Goal: Transaction & Acquisition: Purchase product/service

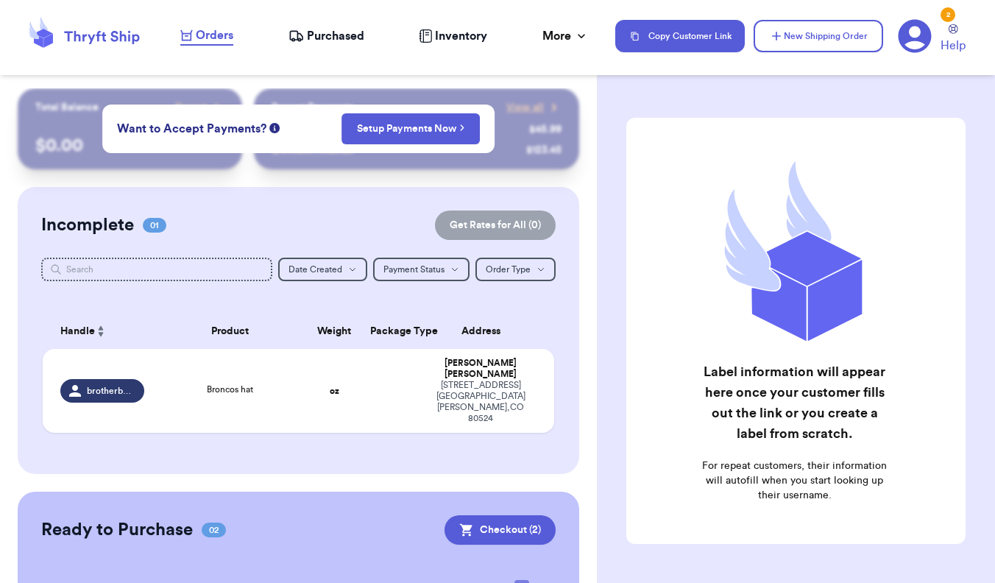
scroll to position [191, 0]
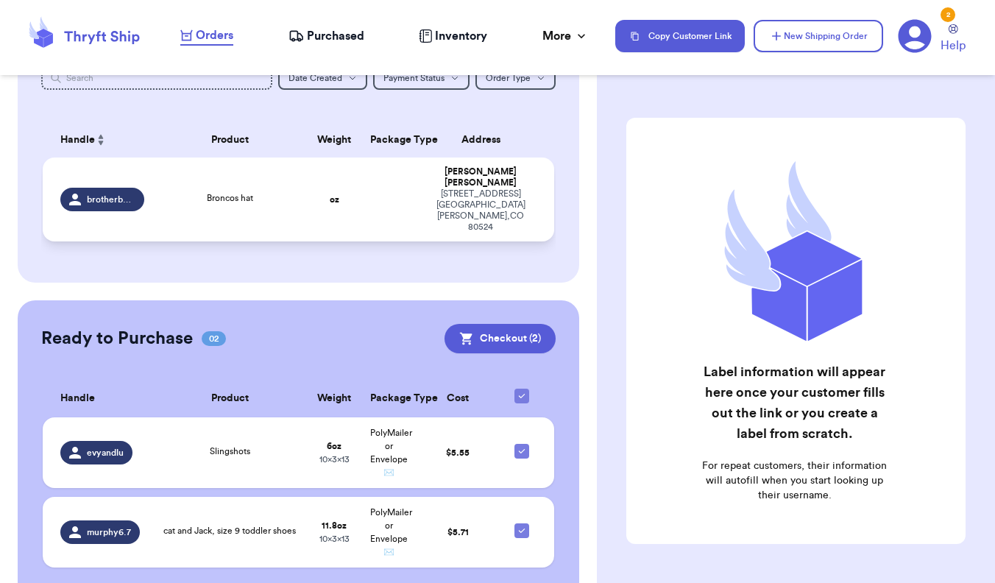
click at [448, 189] on div "[STREET_ADDRESS][PERSON_NAME]" at bounding box center [480, 210] width 111 height 44
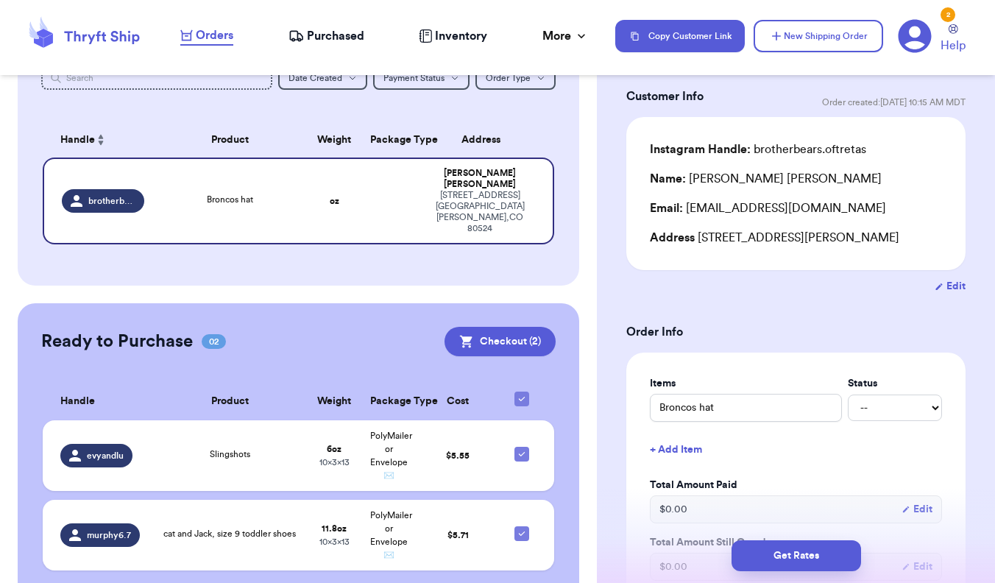
scroll to position [79, 0]
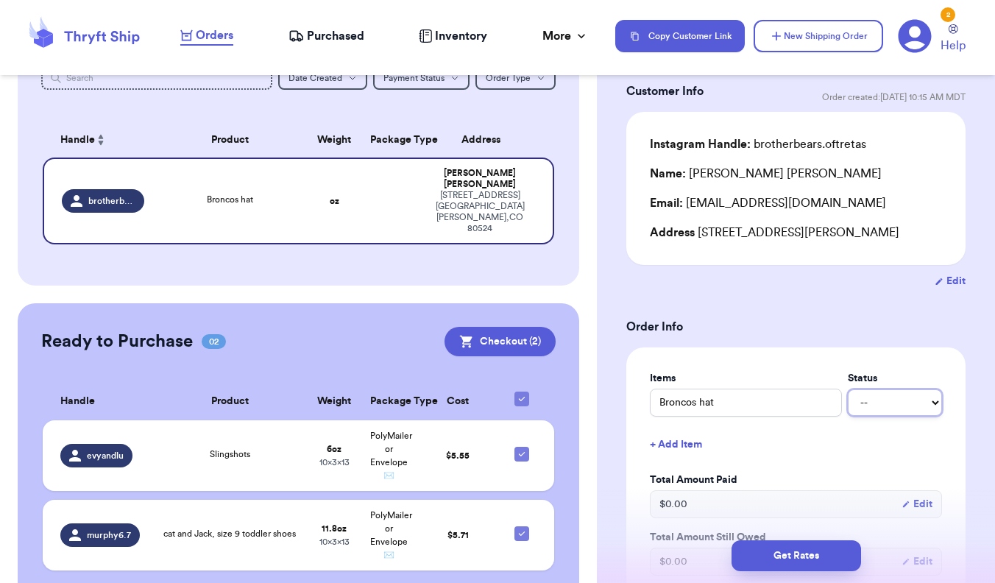
select select "paid"
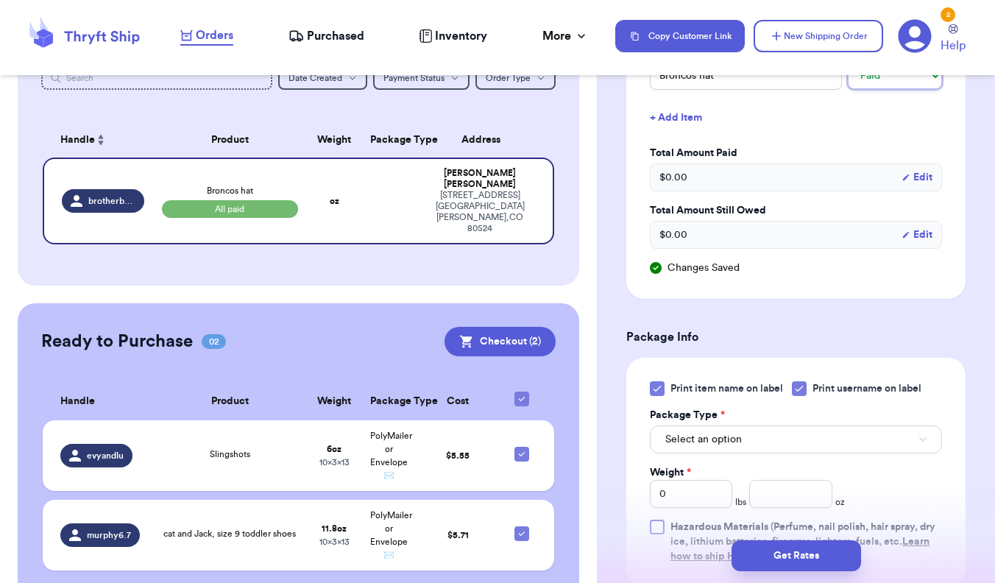
scroll to position [412, 0]
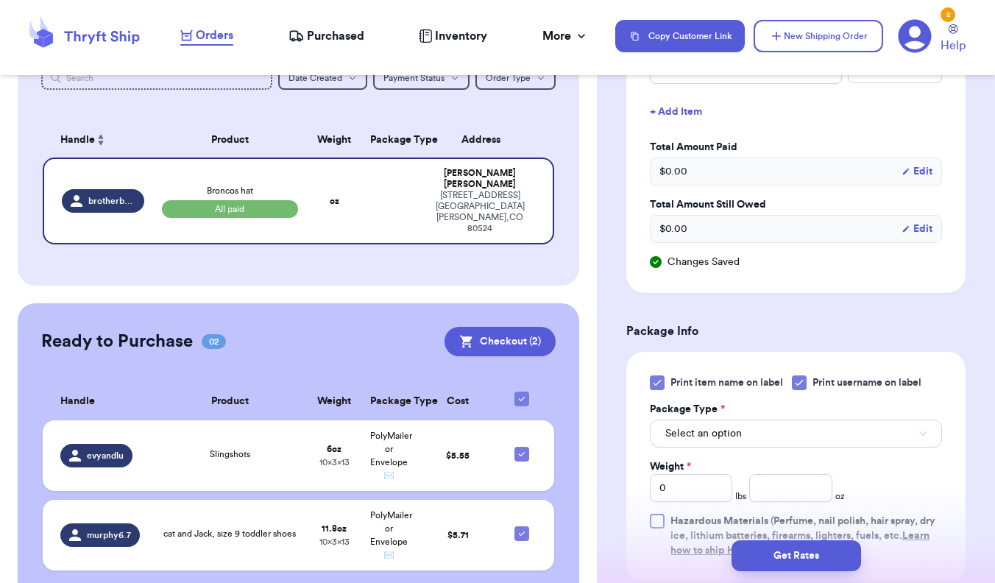
click at [664, 390] on div at bounding box center [657, 382] width 15 height 15
click at [0, 0] on input "Print item name on label" at bounding box center [0, 0] width 0 height 0
click at [717, 423] on button "Select an option" at bounding box center [796, 433] width 292 height 28
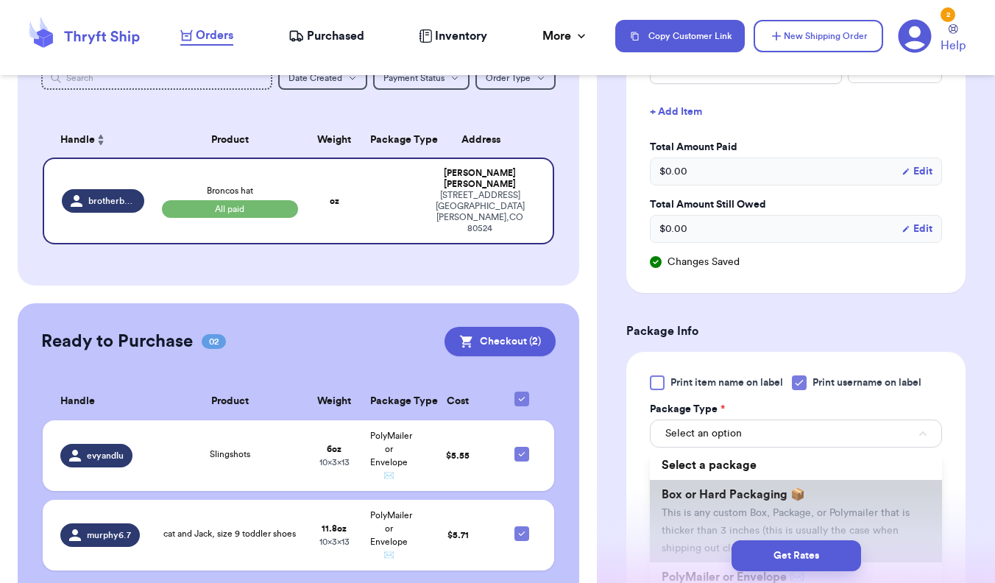
click at [735, 500] on span "Box or Hard Packaging 📦" at bounding box center [734, 495] width 144 height 12
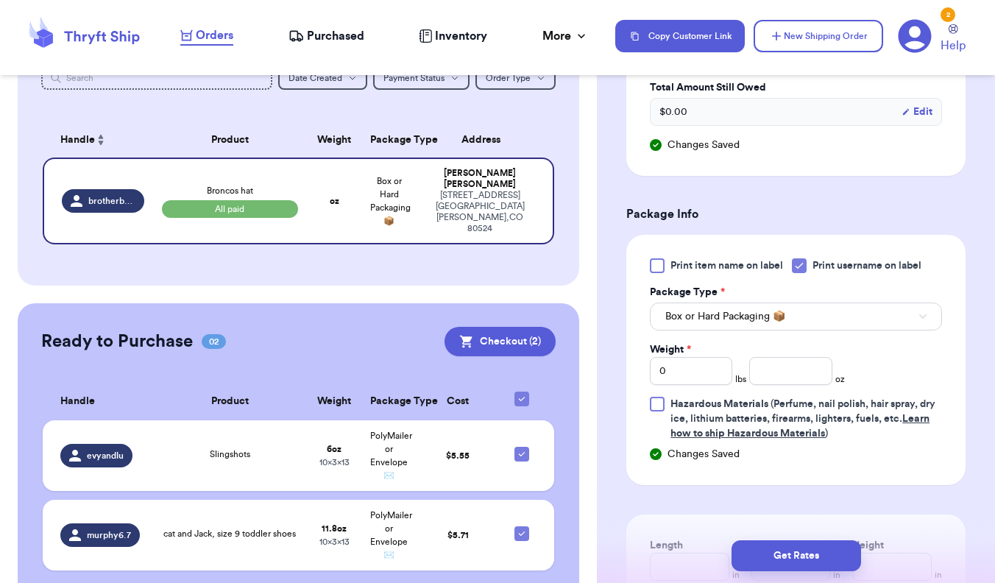
scroll to position [544, 0]
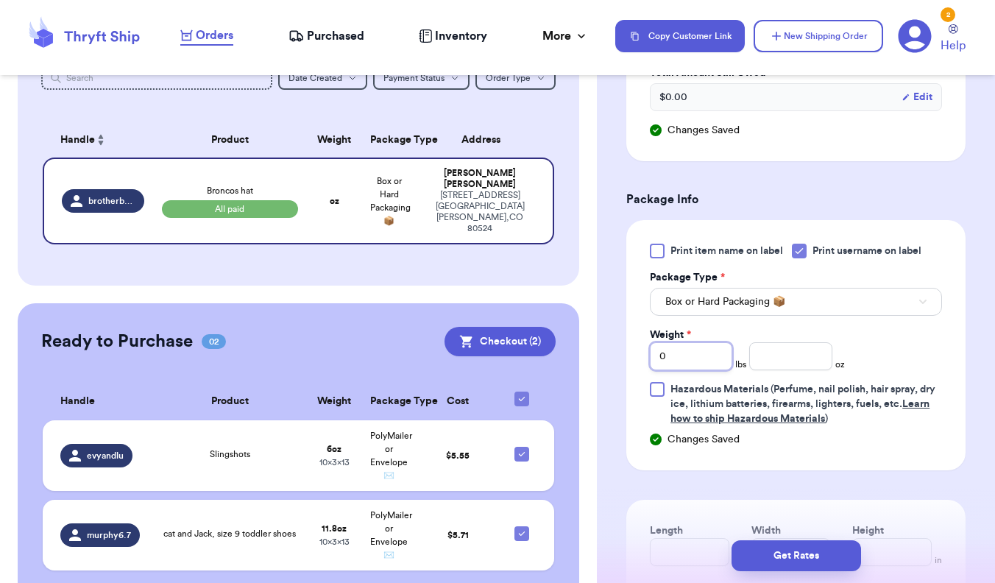
click at [693, 347] on input "0" at bounding box center [691, 356] width 82 height 28
click at [782, 367] on input "number" at bounding box center [790, 356] width 82 height 28
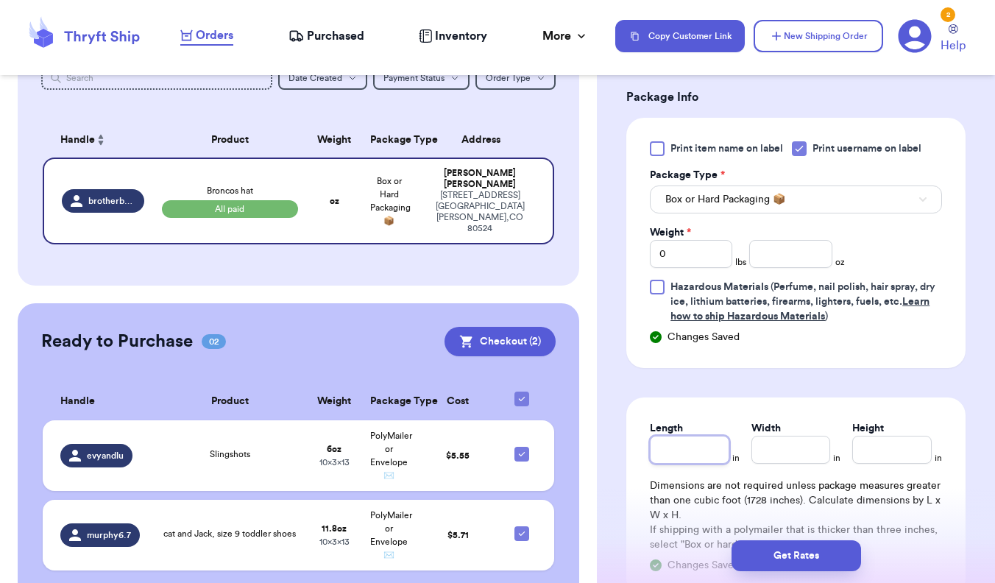
click at [692, 462] on input "Length" at bounding box center [689, 450] width 79 height 28
type input "6"
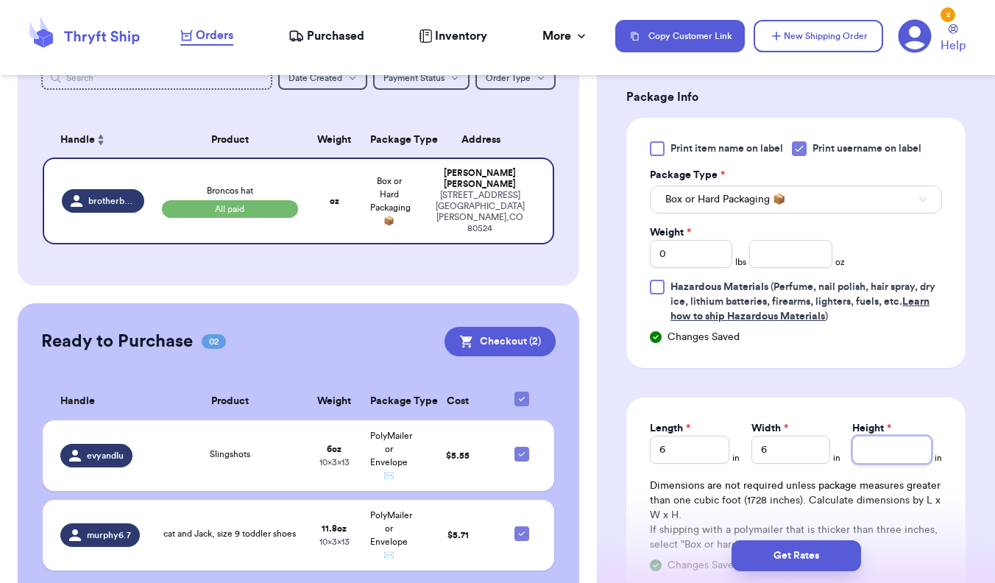
type input "6"
click at [709, 264] on input "0" at bounding box center [691, 254] width 82 height 28
type input "7.1"
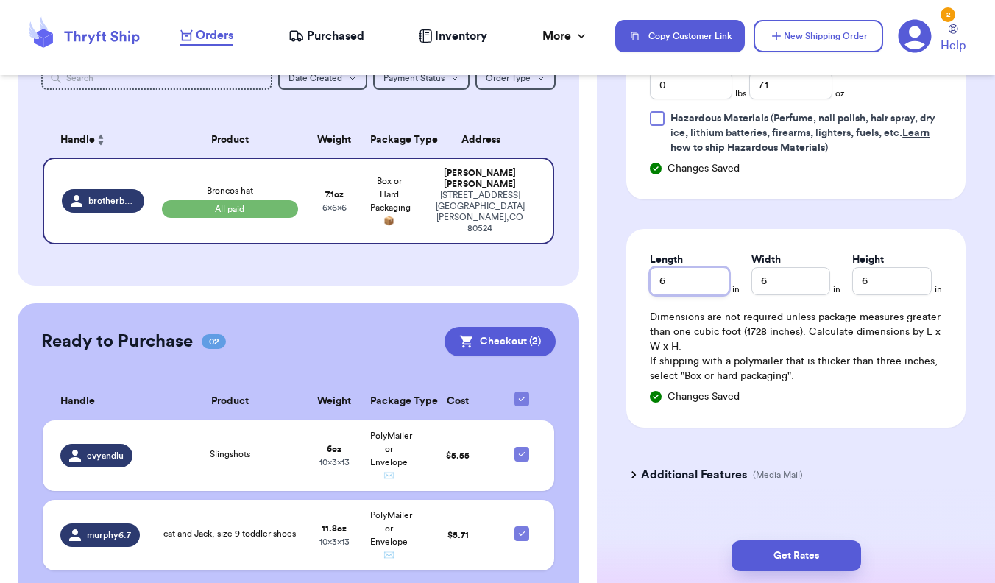
scroll to position [816, 0]
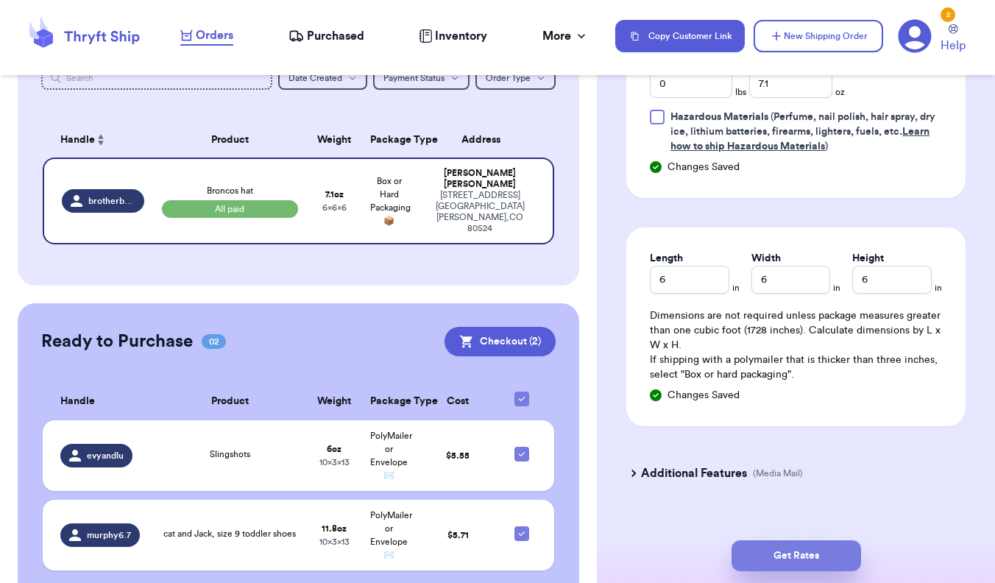
click at [781, 547] on button "Get Rates" at bounding box center [797, 555] width 130 height 31
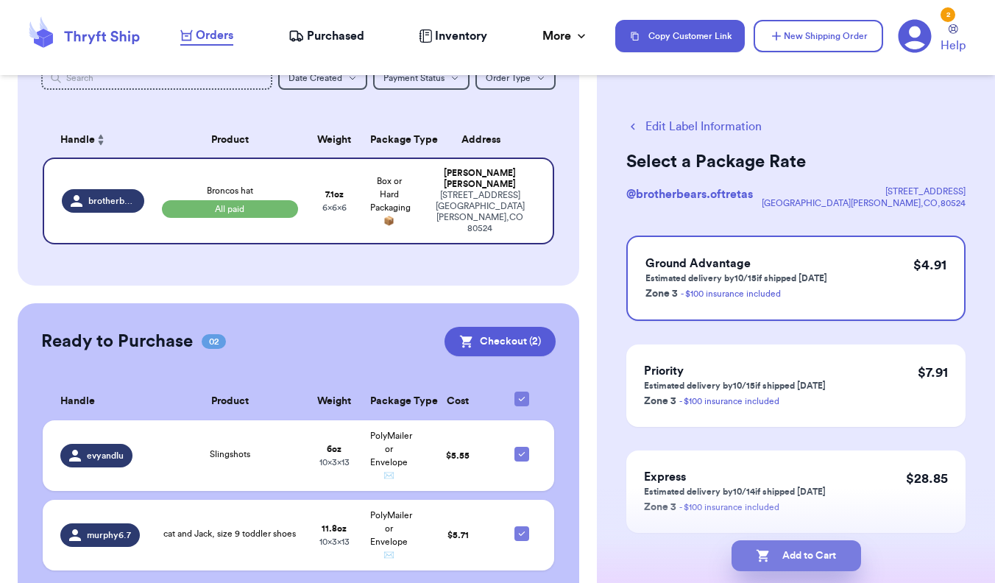
click at [809, 561] on button "Add to Cart" at bounding box center [797, 555] width 130 height 31
checkbox input "true"
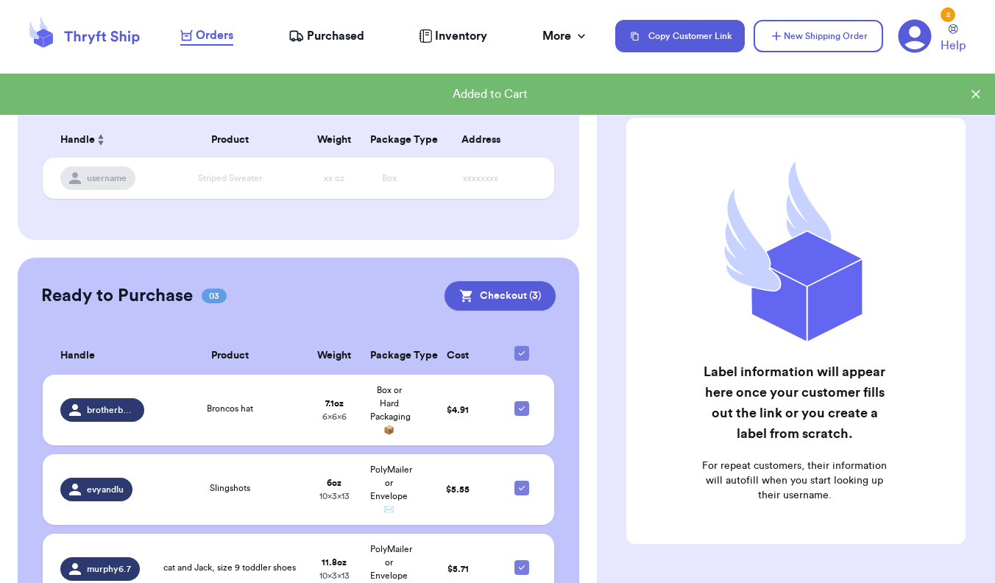
click at [980, 96] on icon at bounding box center [976, 94] width 15 height 15
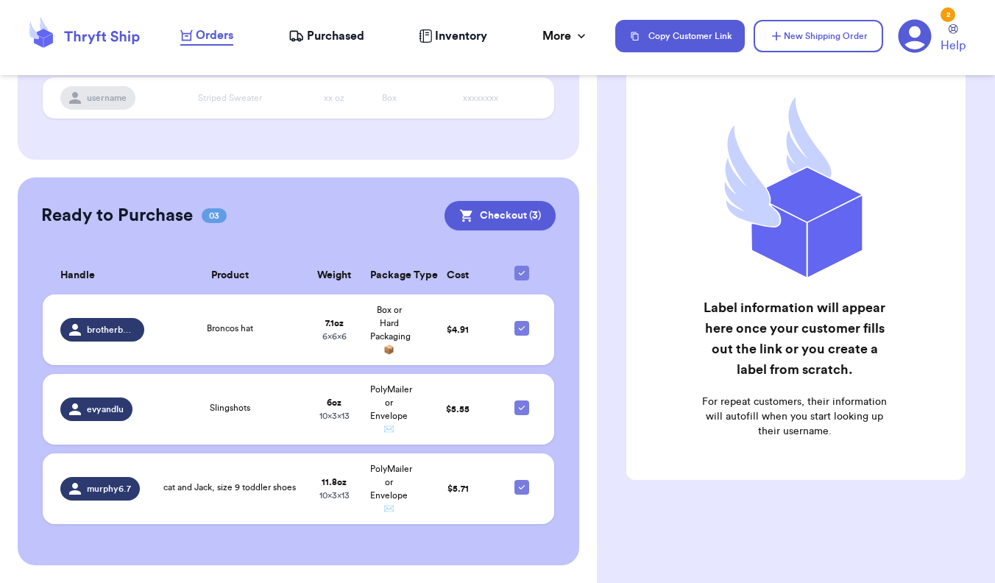
scroll to position [271, 0]
